Goal: Information Seeking & Learning: Find specific fact

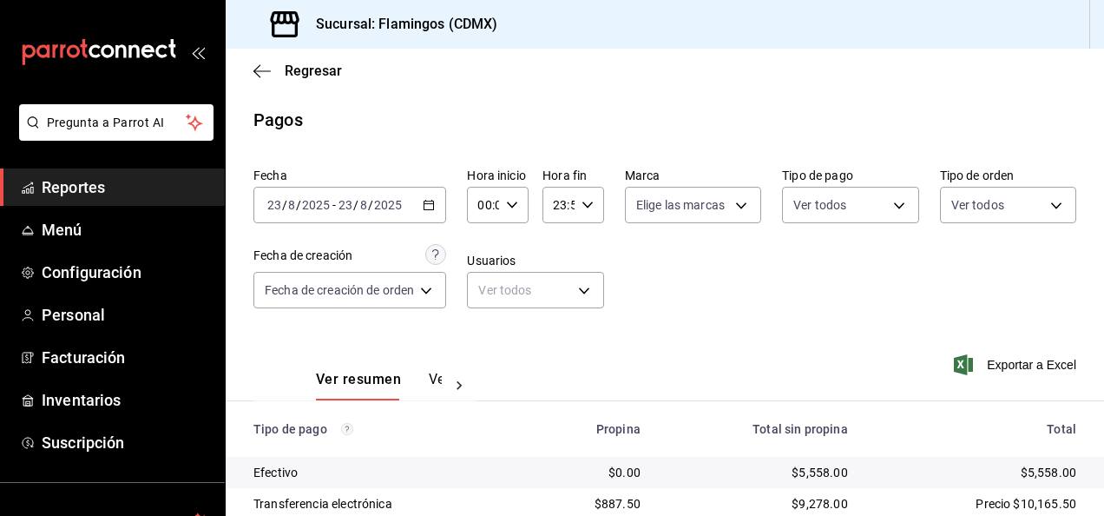
scroll to position [156, 0]
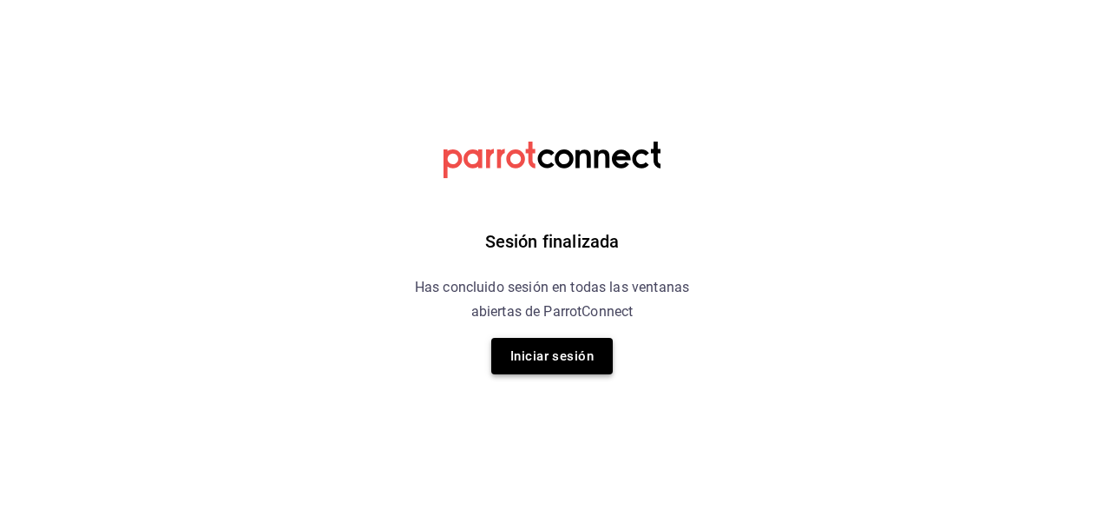
click at [550, 347] on button "Iniciar sesión" at bounding box center [552, 356] width 122 height 36
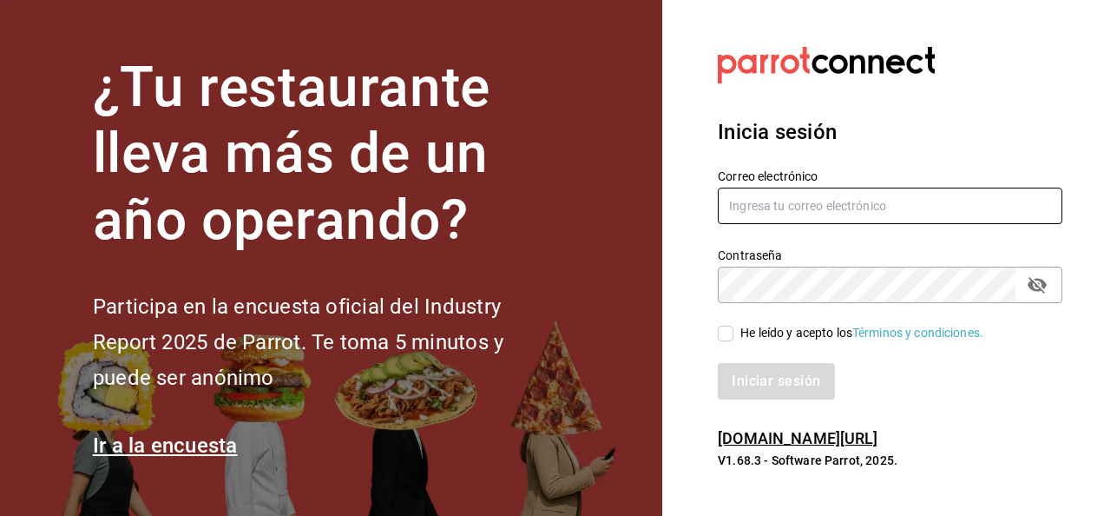
type input "restauranteflamingos.ad@gmail.com"
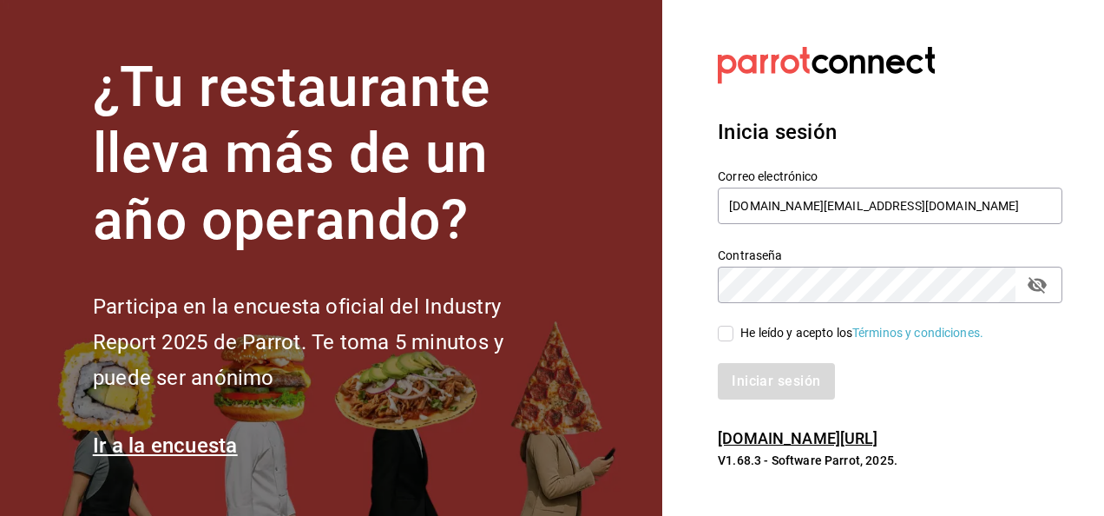
click at [728, 331] on input "He leído y acepto los Términos y condiciones." at bounding box center [726, 334] width 16 height 16
checkbox input "true"
click at [762, 370] on button "Iniciar sesión" at bounding box center [777, 381] width 118 height 36
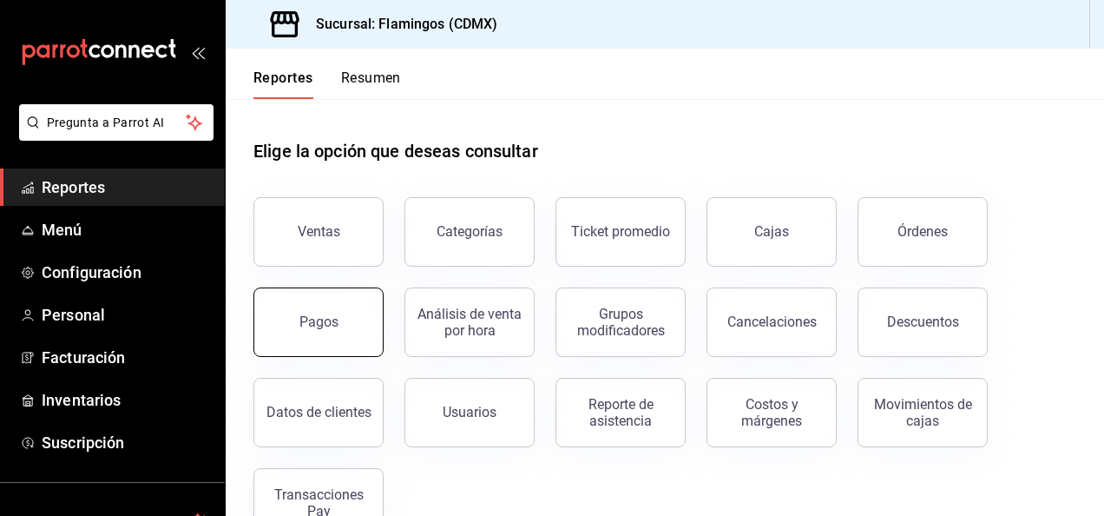
click at [312, 321] on div "Pagos" at bounding box center [319, 321] width 39 height 16
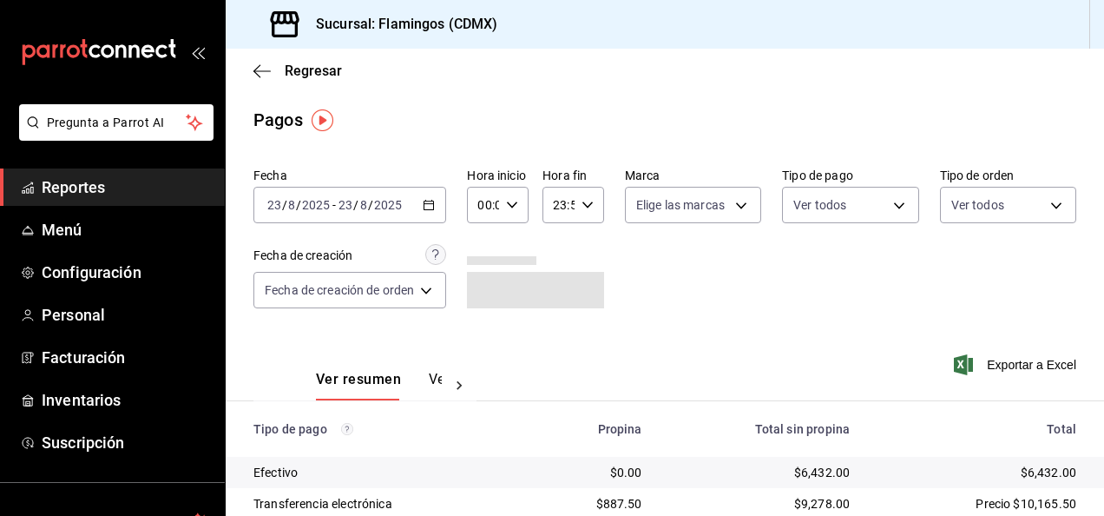
scroll to position [156, 0]
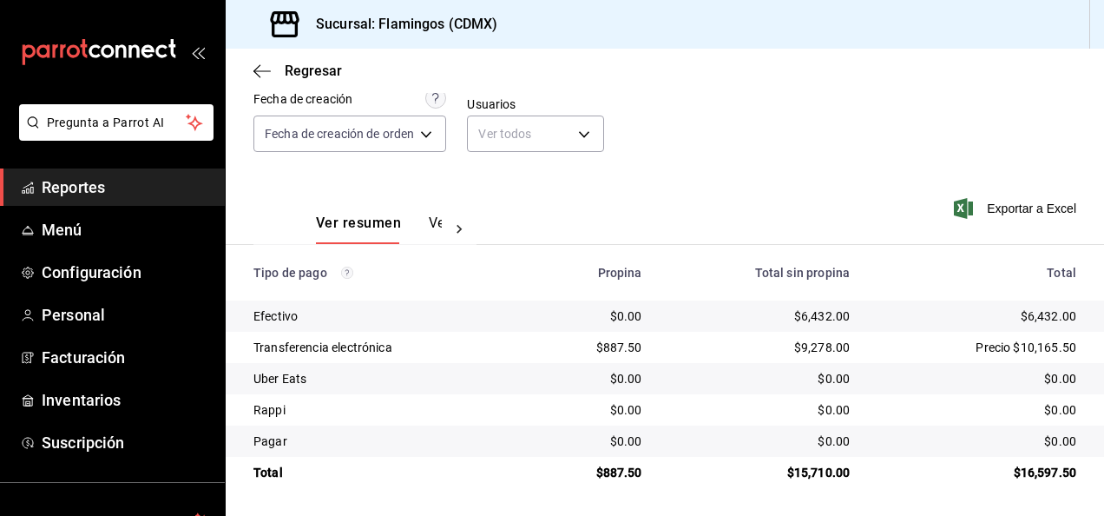
click at [821, 314] on div "$6,432.00" at bounding box center [760, 315] width 181 height 17
copy div "6,432.00"
click at [611, 346] on div "$887.50" at bounding box center [593, 347] width 97 height 17
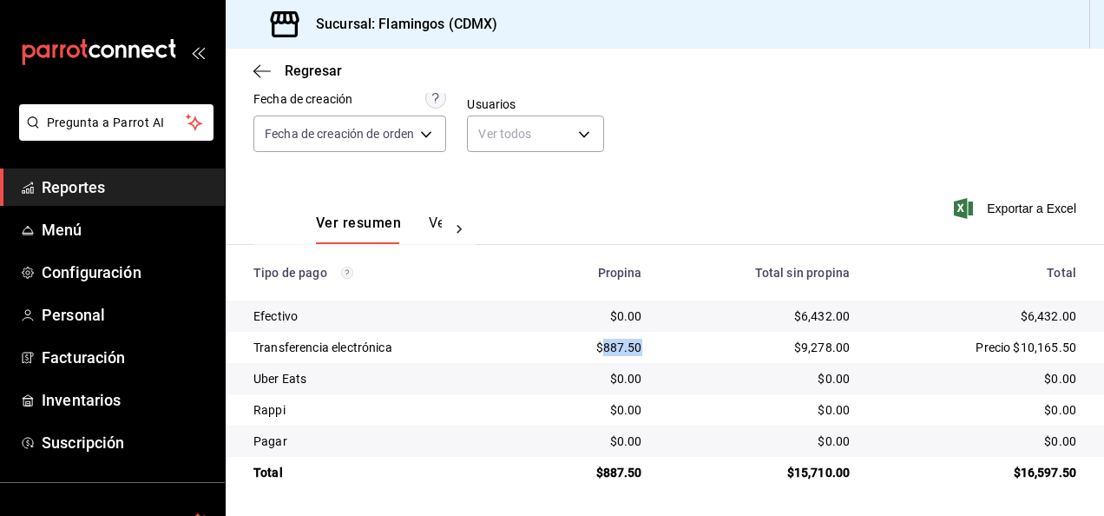
copy div "887.50"
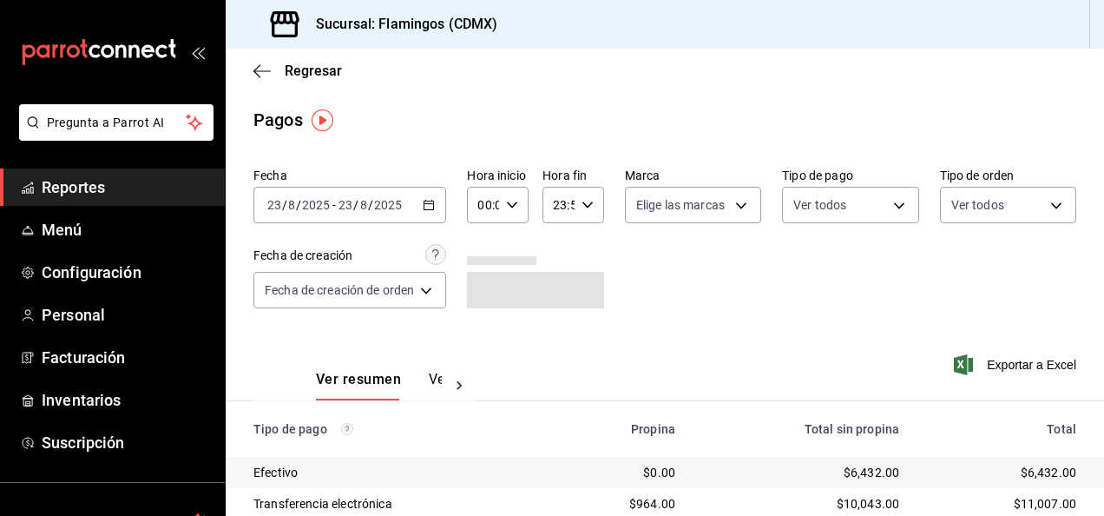
scroll to position [156, 0]
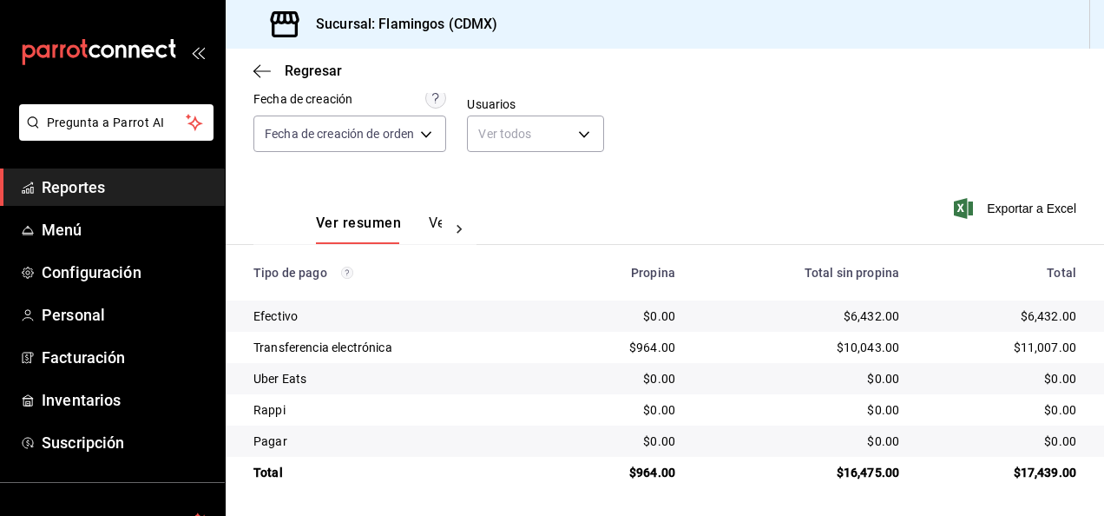
click at [653, 345] on div "$964.00" at bounding box center [622, 347] width 107 height 17
copy div "964.00"
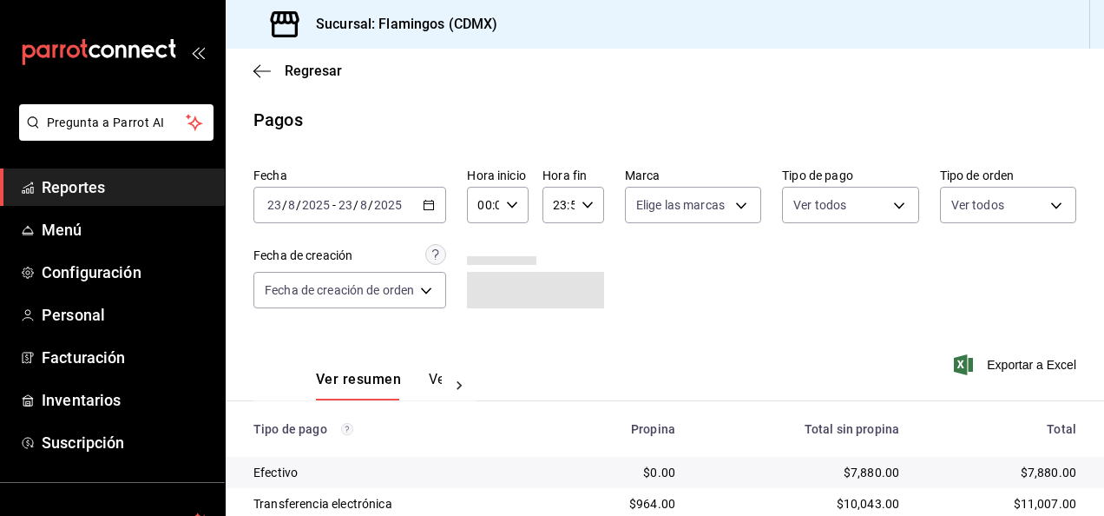
scroll to position [156, 0]
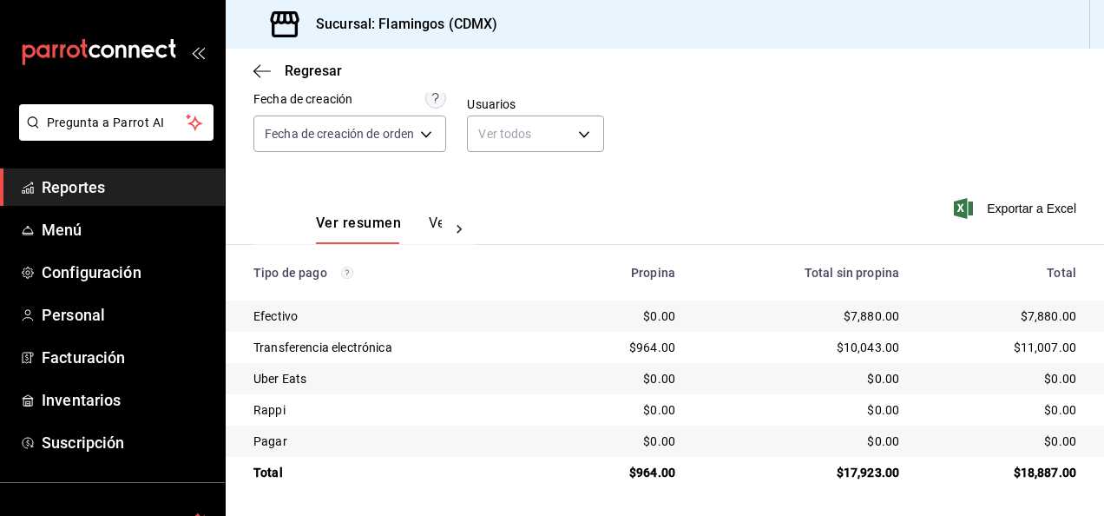
click at [860, 316] on div "$7,880.00" at bounding box center [801, 315] width 196 height 17
copy div "7,880.00"
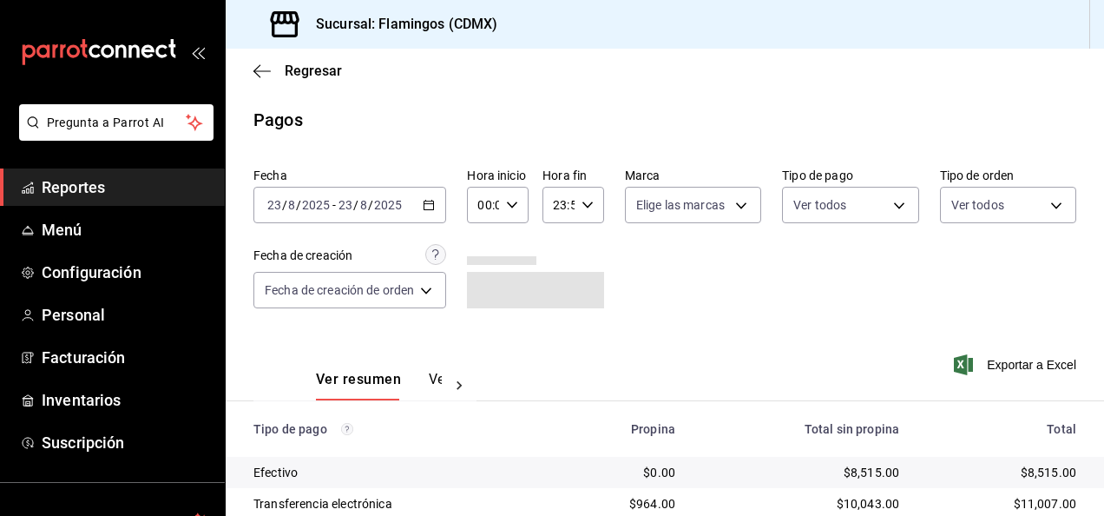
scroll to position [156, 0]
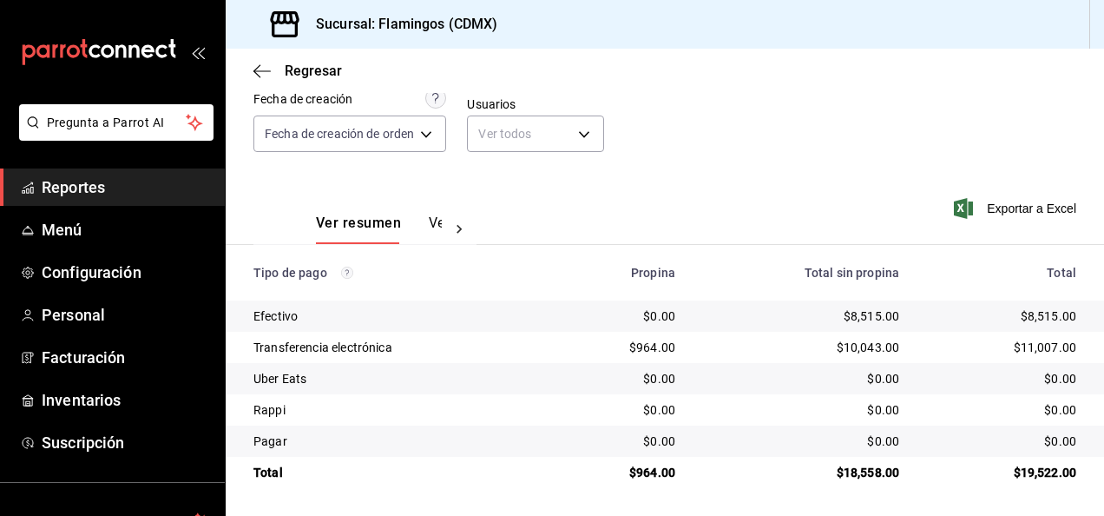
click at [862, 313] on div "$8,515.00" at bounding box center [801, 315] width 196 height 17
copy div "8,515.00"
